Goal: Answer question/provide support

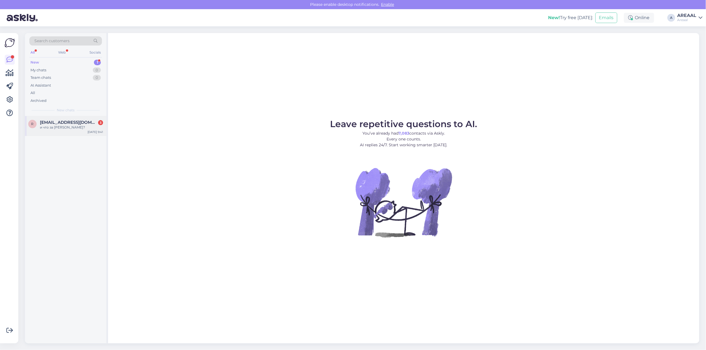
click at [66, 125] on div "и что за тишина?" at bounding box center [71, 127] width 63 height 5
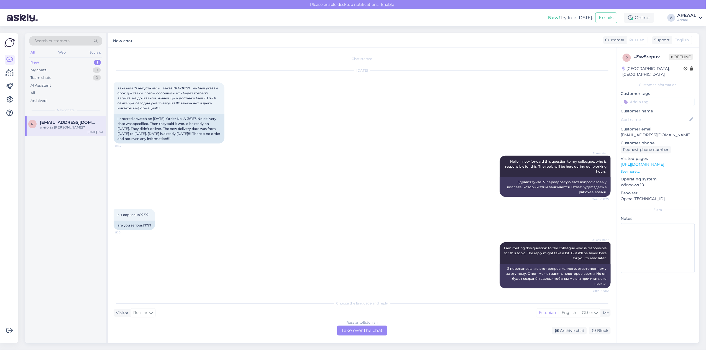
scroll to position [101, 0]
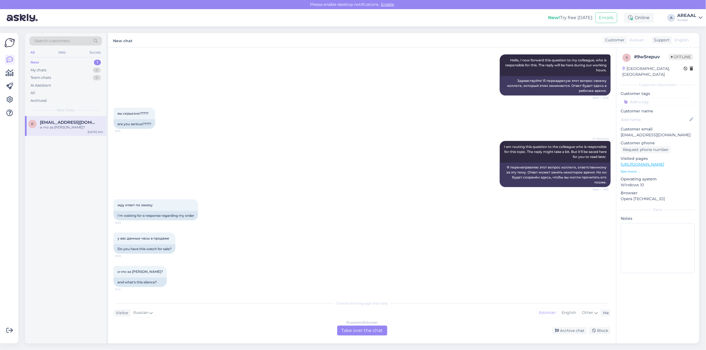
drag, startPoint x: 353, startPoint y: 320, endPoint x: 353, endPoint y: 325, distance: 4.5
click at [353, 322] on div "Russian to Estonian" at bounding box center [362, 322] width 31 height 5
click at [353, 325] on div "Russian to Estonian Take over the chat" at bounding box center [362, 330] width 50 height 10
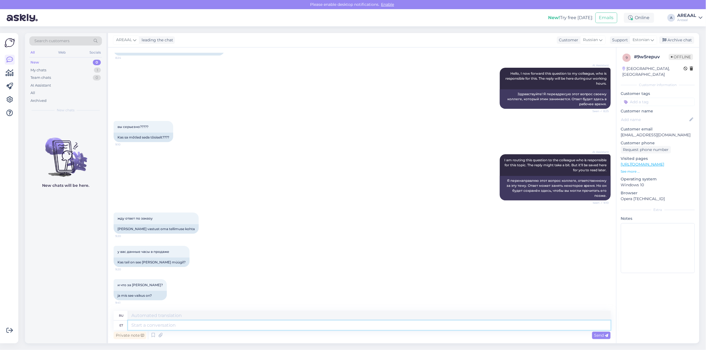
click at [354, 326] on textarea at bounding box center [369, 324] width 483 height 9
click at [231, 333] on div "Private note Send" at bounding box center [362, 335] width 497 height 11
click at [230, 324] on textarea at bounding box center [369, 324] width 483 height 9
click at [682, 39] on div "Archive chat" at bounding box center [677, 39] width 35 height 7
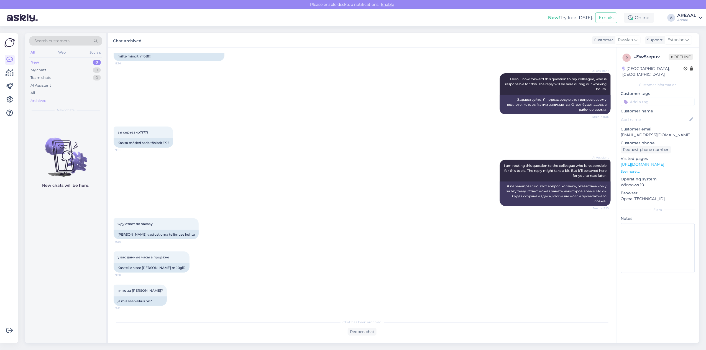
drag, startPoint x: 92, startPoint y: 86, endPoint x: 83, endPoint y: 99, distance: 16.2
click at [92, 86] on div "AI Assistant" at bounding box center [65, 85] width 73 height 8
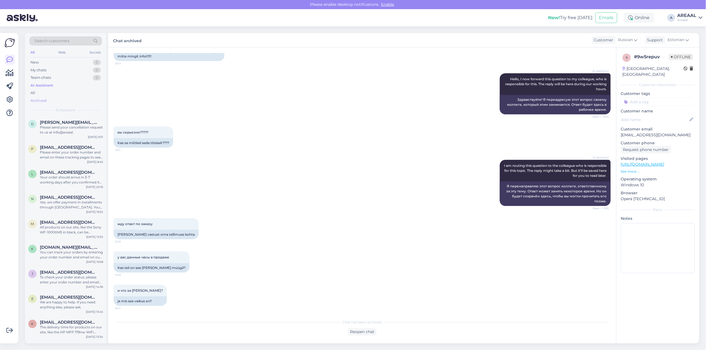
click at [83, 99] on div "Archived" at bounding box center [65, 101] width 73 height 8
click at [86, 96] on div "All" at bounding box center [65, 93] width 73 height 8
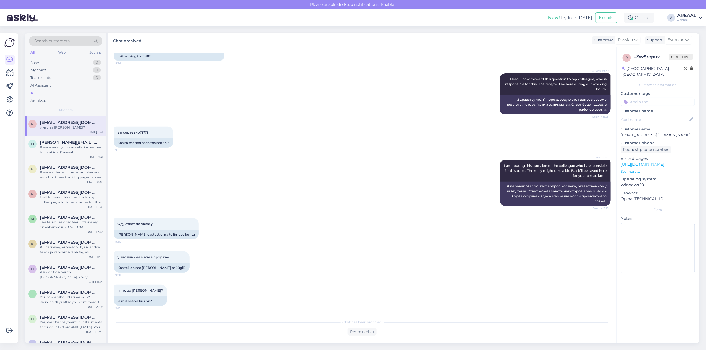
click at [346, 324] on span "Chat has been archived" at bounding box center [362, 321] width 39 height 5
click at [356, 332] on div "Reopen chat" at bounding box center [362, 331] width 29 height 7
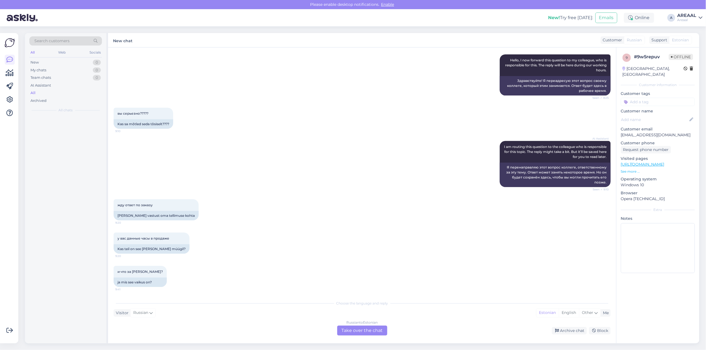
click at [350, 326] on div "Russian to Estonian Take over the chat" at bounding box center [362, 330] width 50 height 10
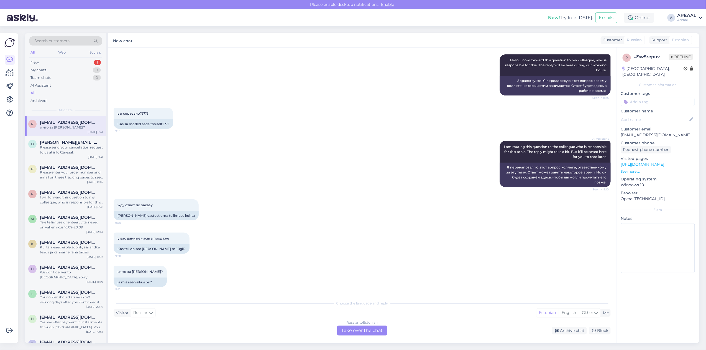
scroll to position [88, 0]
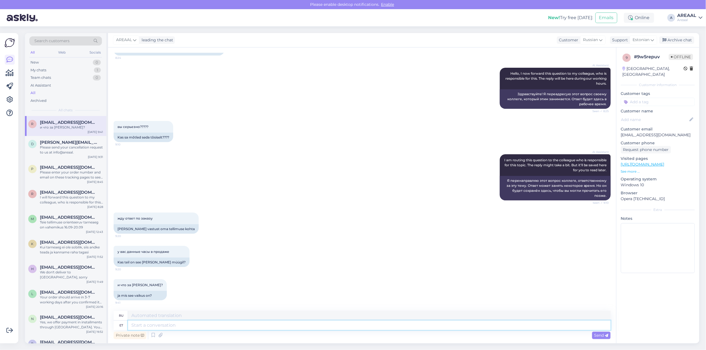
click at [347, 321] on textarea at bounding box center [369, 324] width 483 height 9
type textarea "Teie sa"
type textarea "Твой"
type textarea "Teie saadetud e-"
type textarea "Отправлено вами"
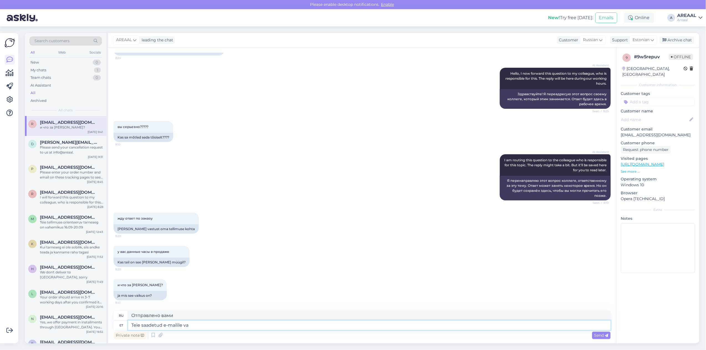
type textarea "Teie saadetud e-mailile vas"
type textarea "На письмо, которое вы отправили"
type textarea "Teie saadetud e-mailile vastatakse tä"
type textarea "На ваше письмо будет дан ответ."
type textarea "Teie saadetud e-mailile vastatakse tänase päe"
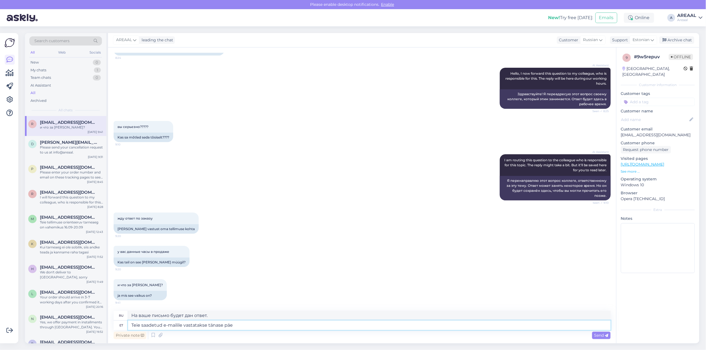
type textarea "На ваше письмо будет дан ответ сегодня."
type textarea "Teie saadetud e-mailile vastatakse tänase päeva joo"
type textarea "На ваше письмо мы ответим сегодня."
type textarea "Teie saadetud e-mailile vastatakse tänase päeva jooksul."
type textarea "На отправленное вами письмо мы ответим в течение сегодняшнего дня."
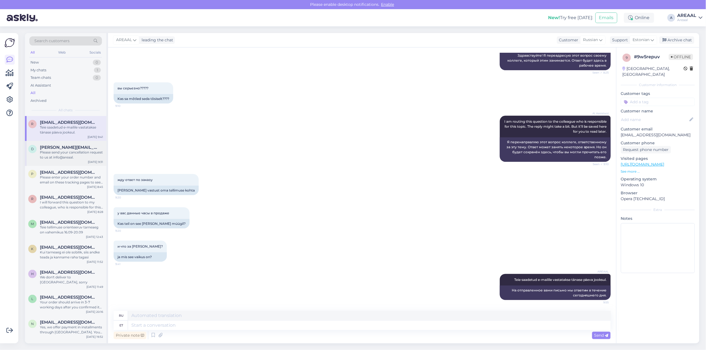
click at [71, 163] on div "d daniel.lehiste@gmail.com Please send your cancellation request to us at info@…" at bounding box center [65, 153] width 81 height 25
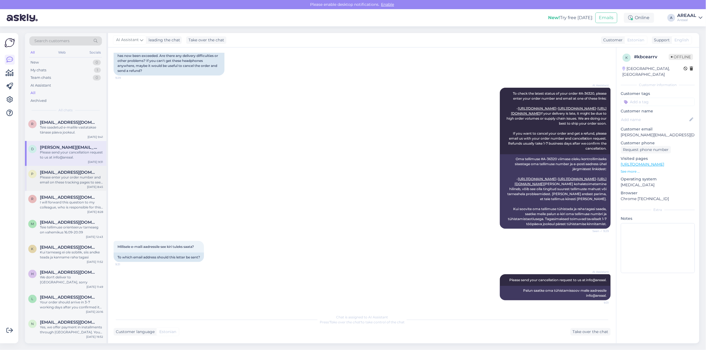
click at [71, 170] on span "[EMAIL_ADDRESS][DOMAIN_NAME]" at bounding box center [69, 172] width 58 height 5
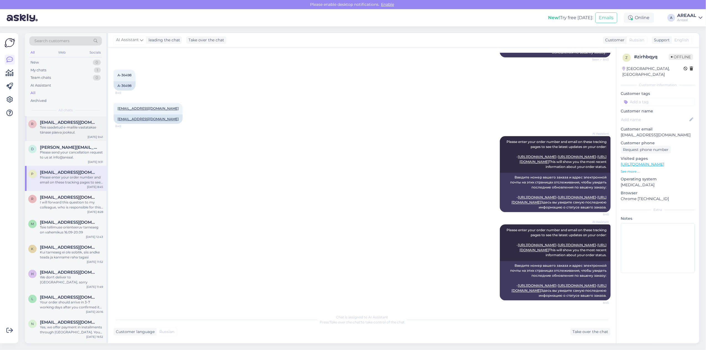
click at [65, 133] on div "Teie saadetud e-mailile vastatakse tänase päeva jooksul." at bounding box center [71, 130] width 63 height 10
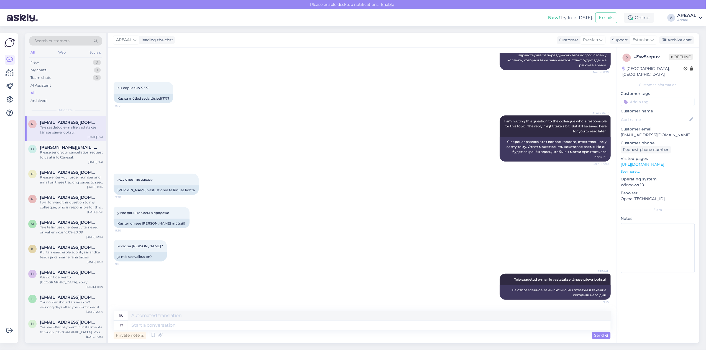
scroll to position [126, 0]
click at [674, 41] on div "Archive chat" at bounding box center [677, 39] width 35 height 7
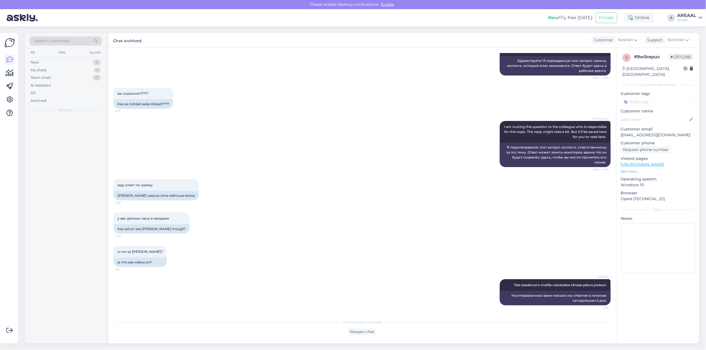
scroll to position [121, 0]
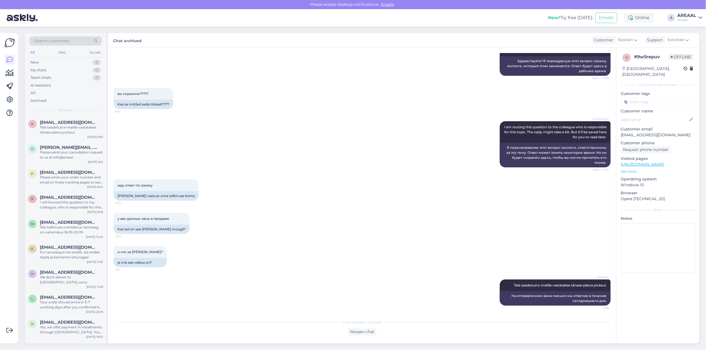
click at [688, 17] on div "AREAAL" at bounding box center [687, 15] width 19 height 4
click at [693, 44] on button "Open" at bounding box center [691, 43] width 16 height 9
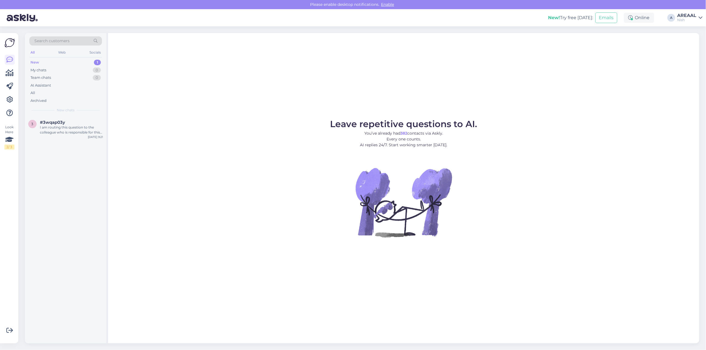
click at [699, 16] on icon at bounding box center [701, 18] width 4 height 4
click at [78, 129] on div "I am routing this question to the colleague who is responsible for this topic. …" at bounding box center [71, 130] width 63 height 10
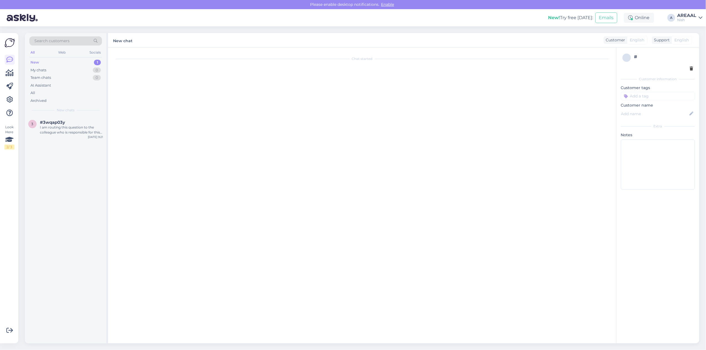
click at [200, 141] on div "Chat started" at bounding box center [365, 196] width 502 height 287
click at [66, 126] on div "I am routing this question to the colleague who is responsible for this topic. …" at bounding box center [71, 130] width 63 height 10
click at [97, 129] on div "I am routing this question to the colleague who is responsible for this topic. …" at bounding box center [71, 130] width 63 height 10
click at [88, 96] on div "All" at bounding box center [65, 93] width 73 height 8
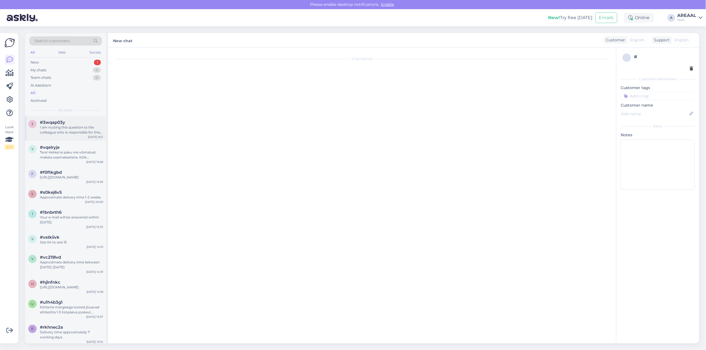
click at [82, 128] on div "I am routing this question to the colleague who is responsible for this topic. …" at bounding box center [71, 130] width 63 height 10
click at [82, 163] on div "v #vqelryje Tere! Hetkel ei paku me võimalust maksta osamaksetena. Kõik tellimu…" at bounding box center [65, 153] width 81 height 25
click at [91, 120] on div "#3wqap03y" at bounding box center [71, 122] width 63 height 5
click at [81, 154] on div "Tere! Hetkel ei paku me võimalust maksta osamaksetena. Kõik tellimused tuleb ta…" at bounding box center [71, 155] width 63 height 10
click at [85, 127] on div "I am routing this question to the colleague who is responsible for this topic. …" at bounding box center [71, 130] width 63 height 10
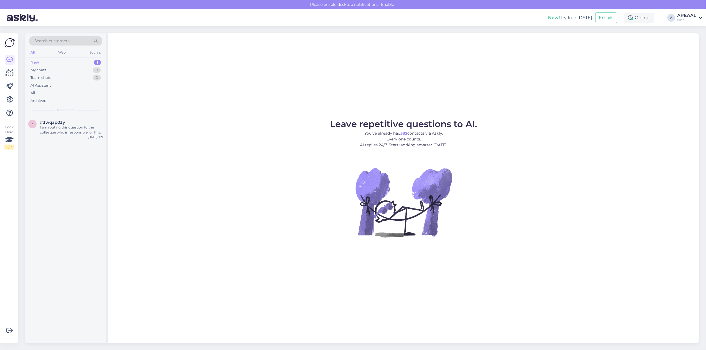
drag, startPoint x: 485, startPoint y: 70, endPoint x: 203, endPoint y: 100, distance: 283.6
click at [483, 70] on div "Leave repetitive questions to AI. You’ve already had 382 contacts via Askly. Ev…" at bounding box center [404, 188] width 592 height 310
click at [43, 134] on div "I am routing this question to the colleague who is responsible for this topic. …" at bounding box center [71, 130] width 63 height 10
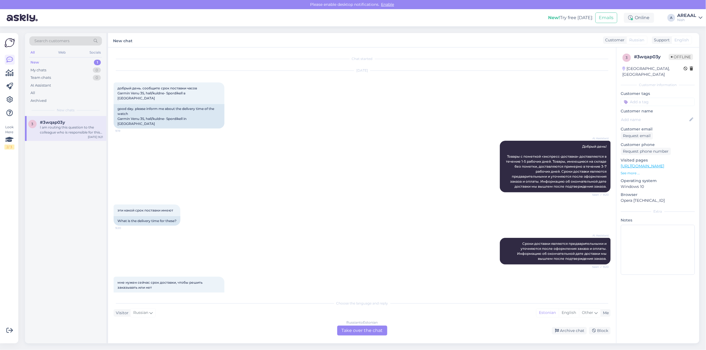
click at [291, 81] on div "Sep 15 2025 добрый день. сообщите срок поставки часов Garmin Venu 3S, hall/kuld…" at bounding box center [362, 100] width 497 height 70
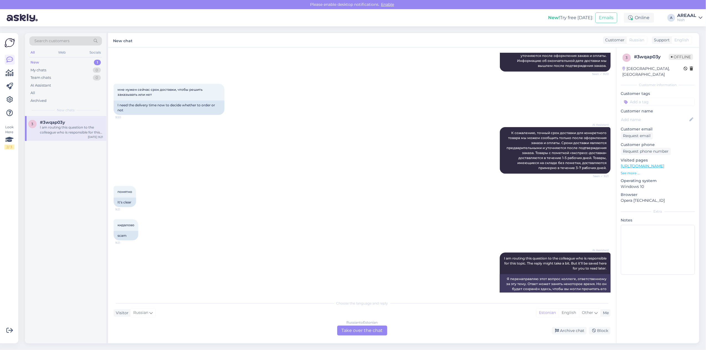
scroll to position [194, 0]
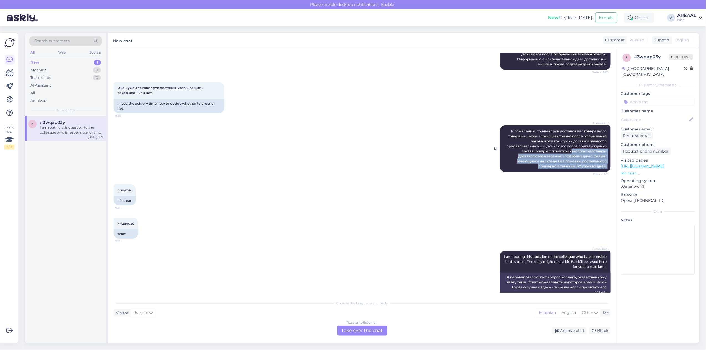
drag, startPoint x: 502, startPoint y: 118, endPoint x: 566, endPoint y: 140, distance: 67.9
click at [566, 140] on div "AI Assistant К сожалению, точный срок доставки для конкретного товара мы можем …" at bounding box center [555, 148] width 111 height 47
click at [513, 129] on span "К сожалению, точный срок доставки для конкретного товара мы можем сообщить толь…" at bounding box center [557, 148] width 101 height 39
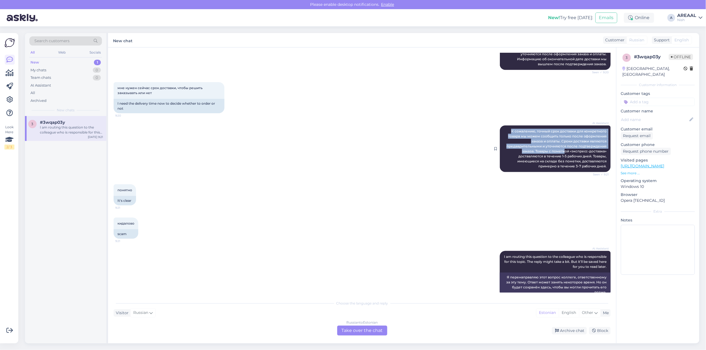
copy span "К сожалению, точный срок доставки для конкретного товара мы можем сообщить толь…"
drag, startPoint x: 503, startPoint y: 119, endPoint x: 606, endPoint y: 161, distance: 110.9
click at [606, 161] on div "Chat started Sep 15 2025 добрый день. сообщите срок поставки часов Garmin Venu …" at bounding box center [365, 172] width 502 height 239
click at [339, 178] on div "понятно 9:21 It's clear" at bounding box center [362, 194] width 497 height 33
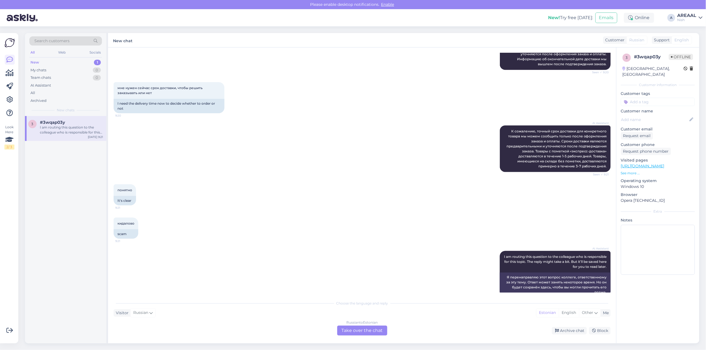
scroll to position [0, 0]
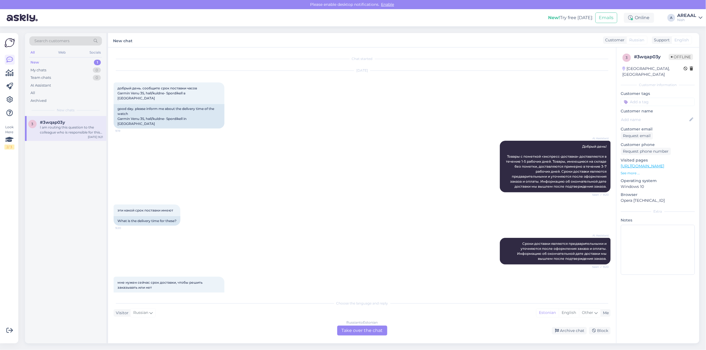
click at [353, 144] on div "AI Assistant Добрый день! Товары с пометкой «экспресс-доставка» доставляются в …" at bounding box center [362, 166] width 497 height 64
click at [578, 329] on div "Archive chat" at bounding box center [569, 330] width 35 height 7
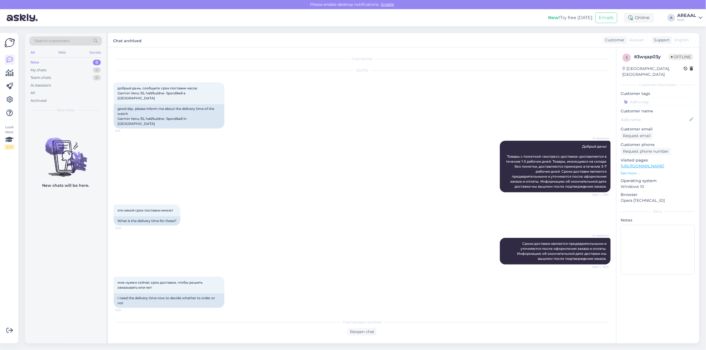
click at [689, 13] on div "AREAAL" at bounding box center [687, 15] width 19 height 4
click at [691, 27] on button "Open" at bounding box center [691, 31] width 16 height 9
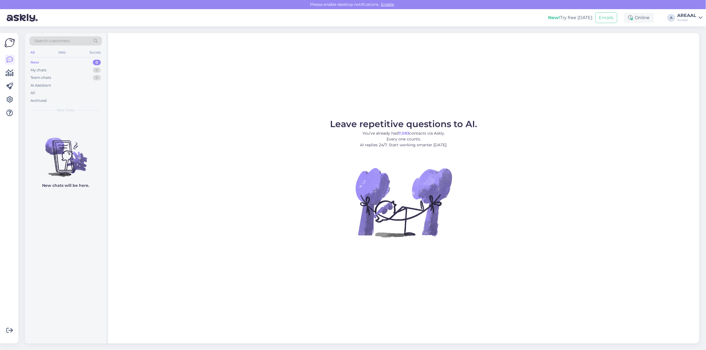
click at [477, 119] on div "Leave repetitive questions to AI. You’ve already had 7,083 contacts via Askly. …" at bounding box center [404, 188] width 592 height 310
click at [49, 99] on div "Archived" at bounding box center [65, 101] width 73 height 8
click at [53, 92] on div "All" at bounding box center [65, 93] width 73 height 8
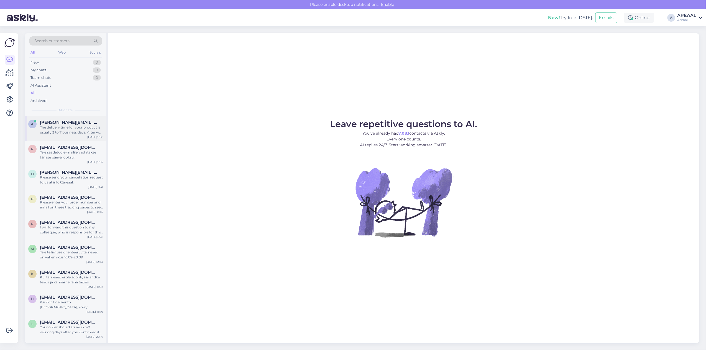
click at [65, 127] on div "The delivery time for your product is usually 3 to 7 business days. After we pr…" at bounding box center [71, 130] width 63 height 10
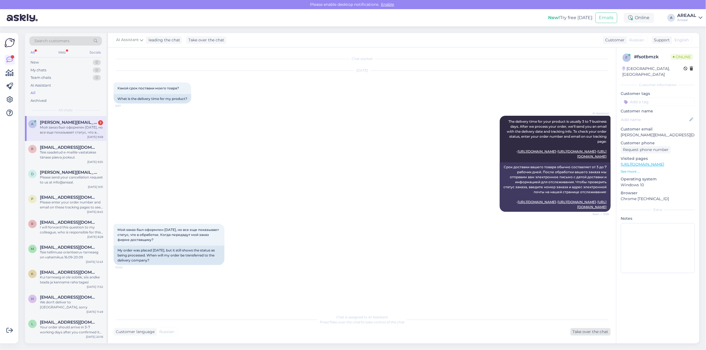
click at [601, 328] on div "Take over the chat" at bounding box center [591, 331] width 40 height 7
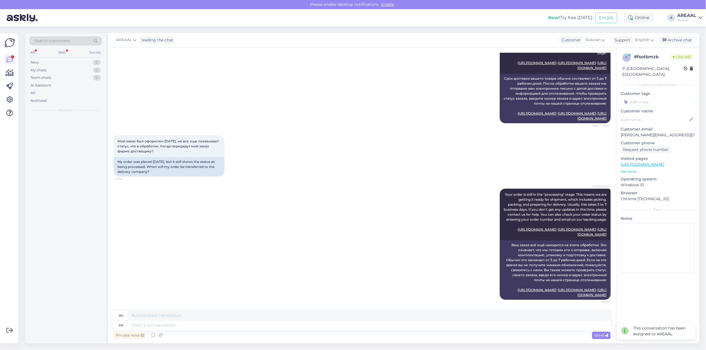
click at [601, 328] on textarea at bounding box center [369, 324] width 483 height 9
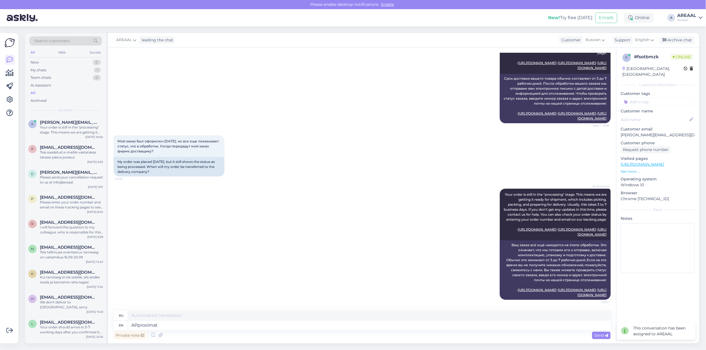
type textarea "A"
type textarea "[PERSON_NAME]"
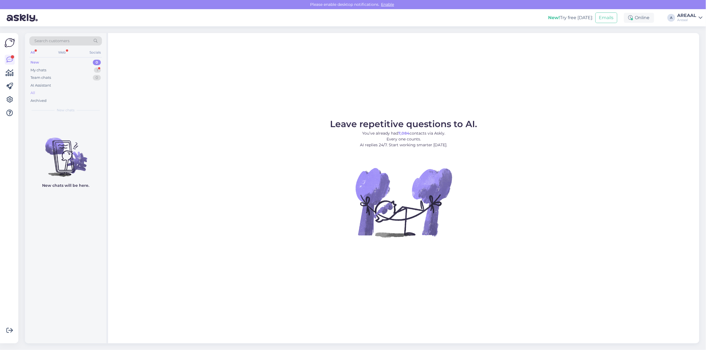
click at [64, 96] on div "All" at bounding box center [65, 93] width 73 height 8
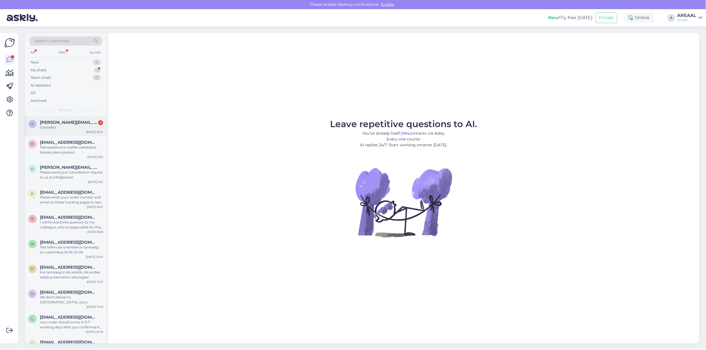
click at [73, 121] on span "[PERSON_NAME][EMAIL_ADDRESS][DOMAIN_NAME]" at bounding box center [69, 122] width 58 height 5
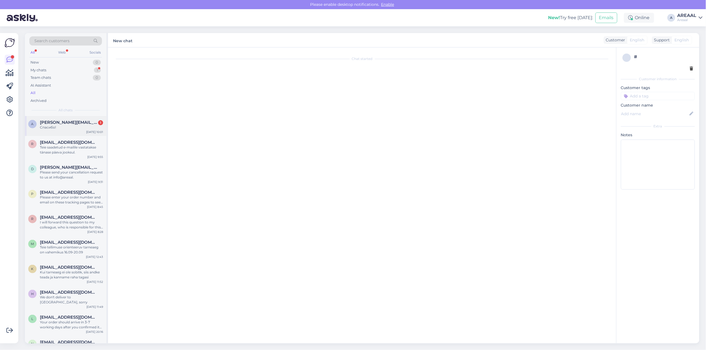
scroll to position [146, 0]
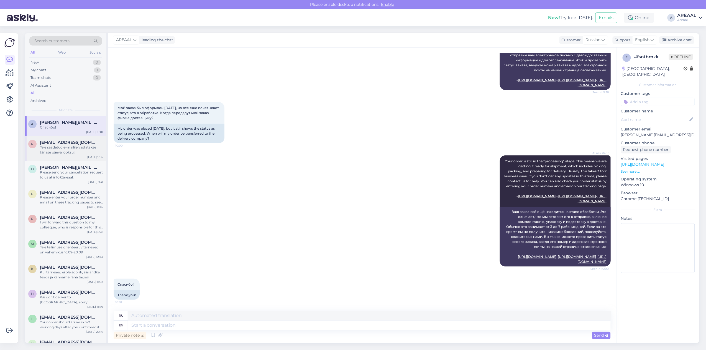
click at [78, 140] on span "[EMAIL_ADDRESS][DOMAIN_NAME]" at bounding box center [69, 142] width 58 height 5
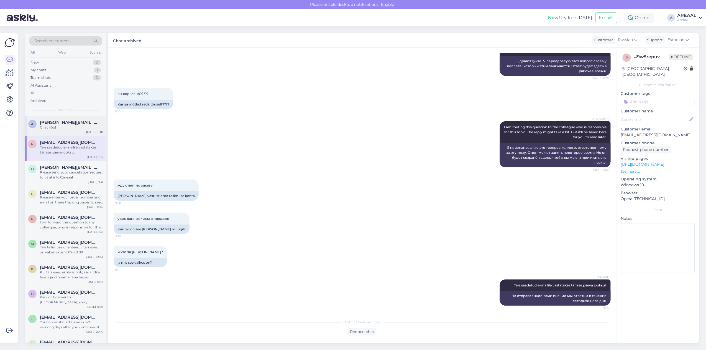
click at [72, 121] on span "[PERSON_NAME][EMAIL_ADDRESS][DOMAIN_NAME]" at bounding box center [69, 122] width 58 height 5
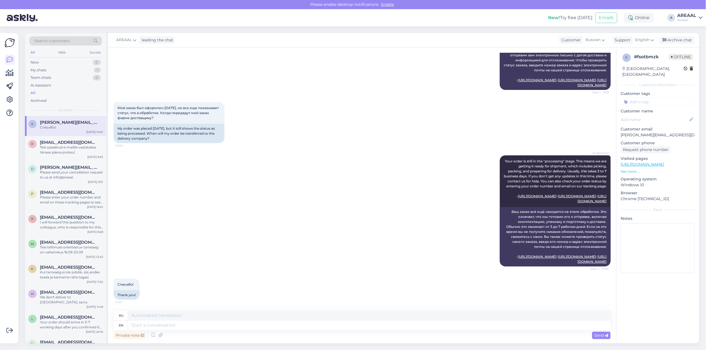
click at [697, 36] on div "AREAAL leading the chat Customer Russian Support English Archive chat" at bounding box center [404, 40] width 592 height 14
click at [690, 38] on div "Archive chat" at bounding box center [677, 39] width 35 height 7
